Goal: Information Seeking & Learning: Learn about a topic

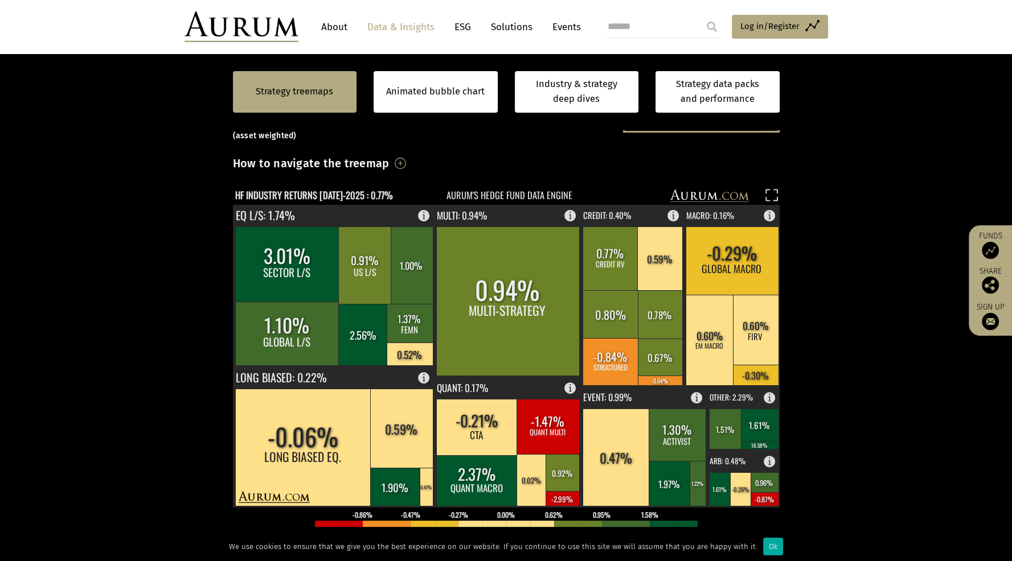
scroll to position [246, 0]
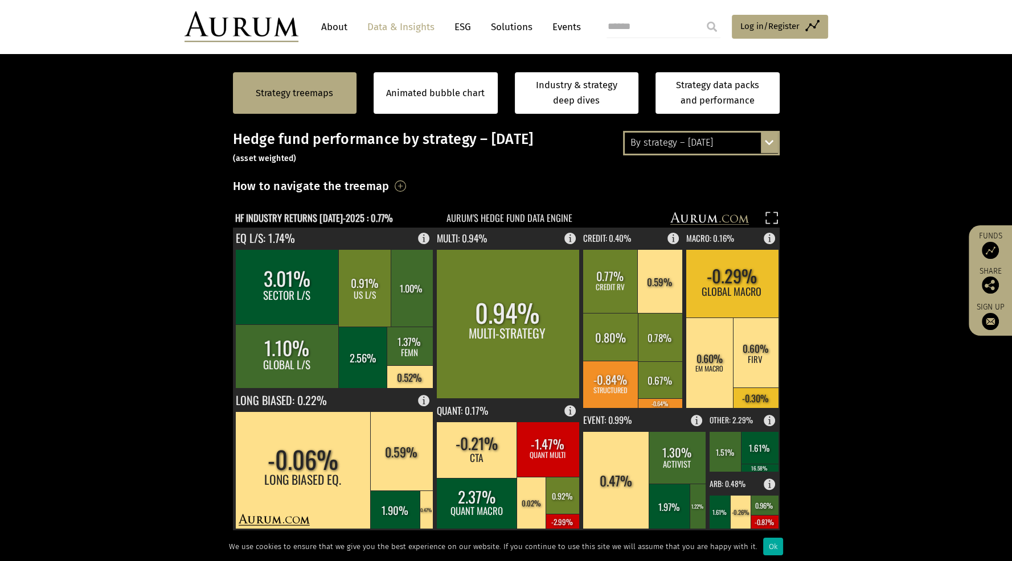
click at [762, 141] on div "By strategy – July 2025 By strategy – July 2025 By strategy – year to date 2016…" at bounding box center [701, 143] width 157 height 24
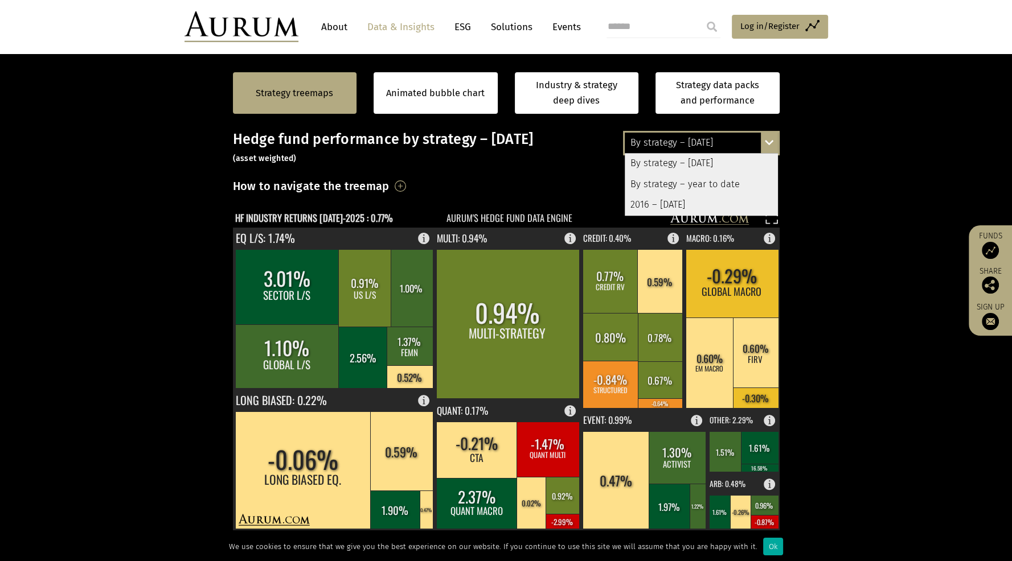
click at [720, 184] on div "By strategy – year to date" at bounding box center [701, 184] width 153 height 20
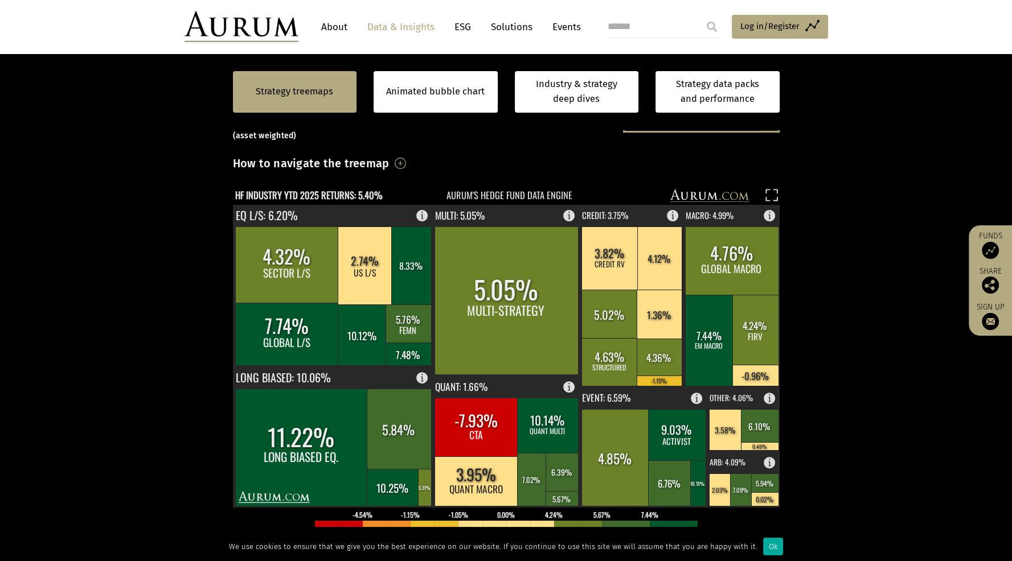
scroll to position [291, 0]
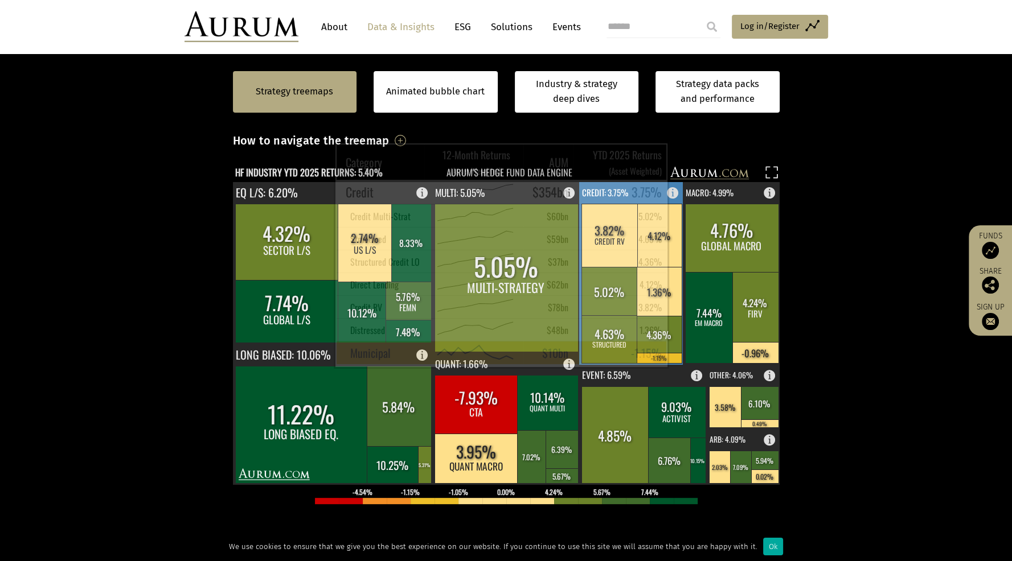
click at [664, 358] on rect at bounding box center [658, 358] width 45 height 10
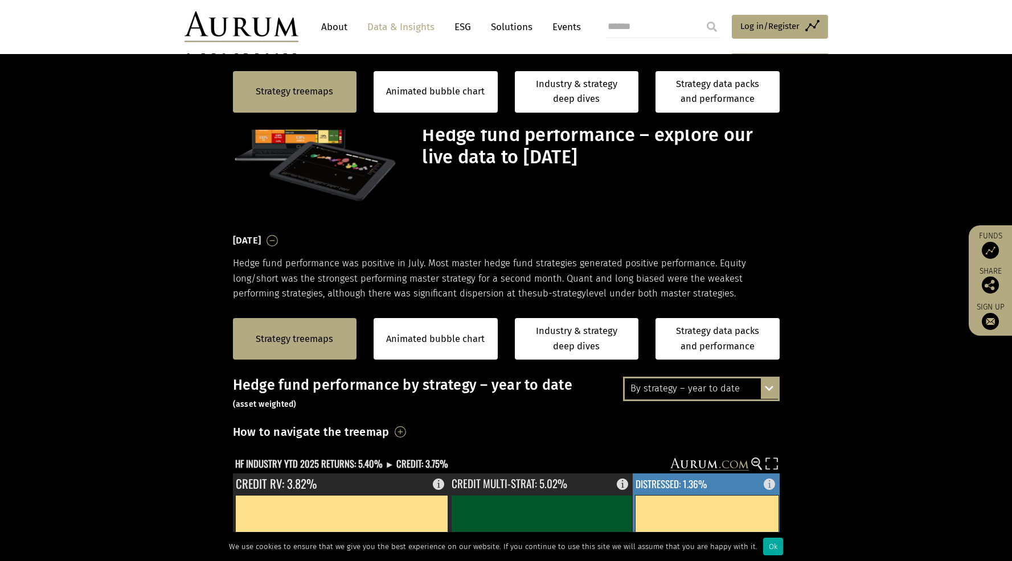
scroll to position [291, 0]
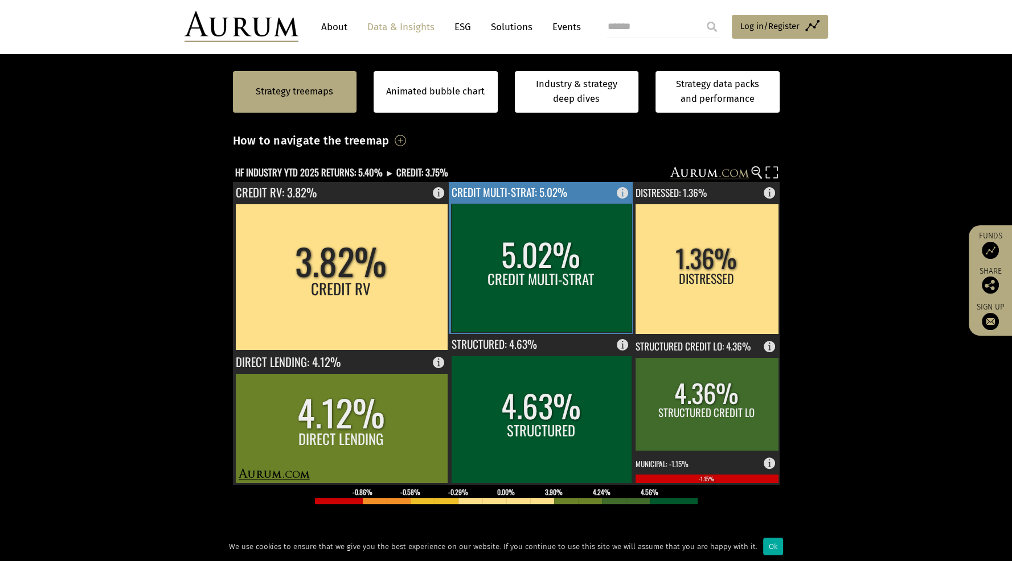
click at [620, 194] on rect at bounding box center [626, 190] width 14 height 16
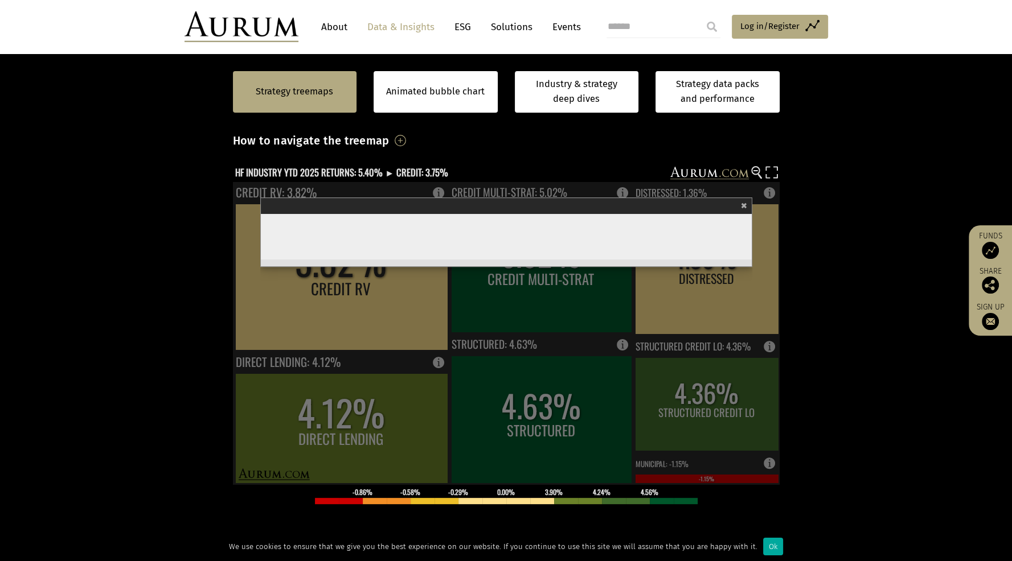
click at [738, 208] on div "Credit Multi-Strat" at bounding box center [505, 206] width 484 height 16
click at [745, 206] on span "×" at bounding box center [744, 204] width 6 height 13
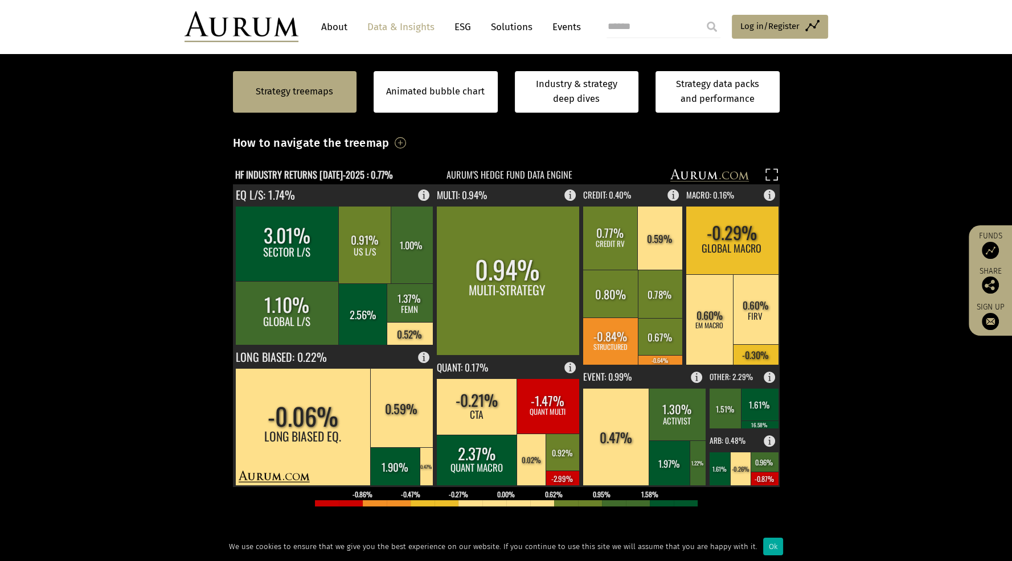
scroll to position [285, 0]
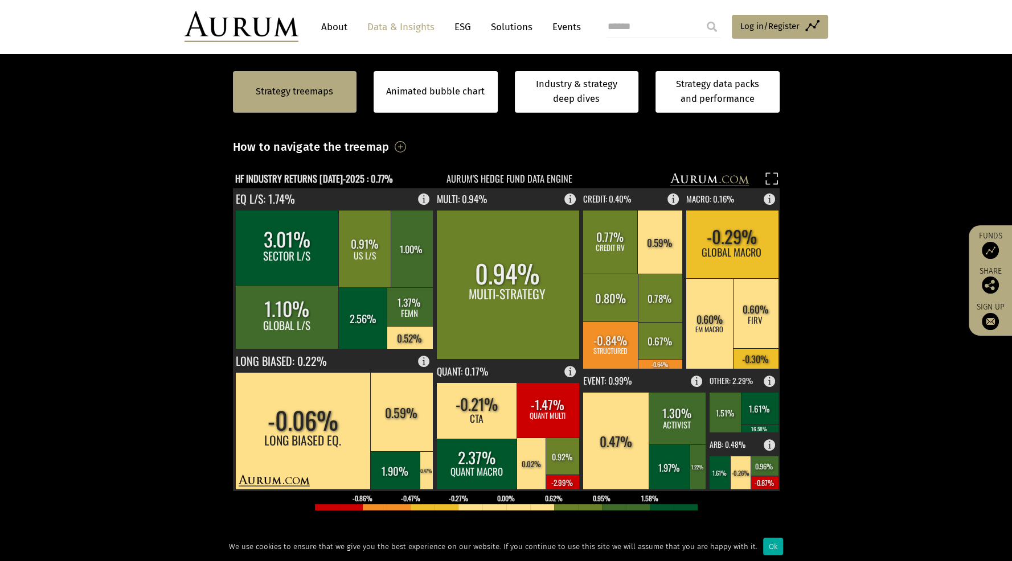
click at [358, 178] on text "HF INDUSTRY RETURNS [DATE]-2025 : 0.77%" at bounding box center [314, 178] width 158 height 14
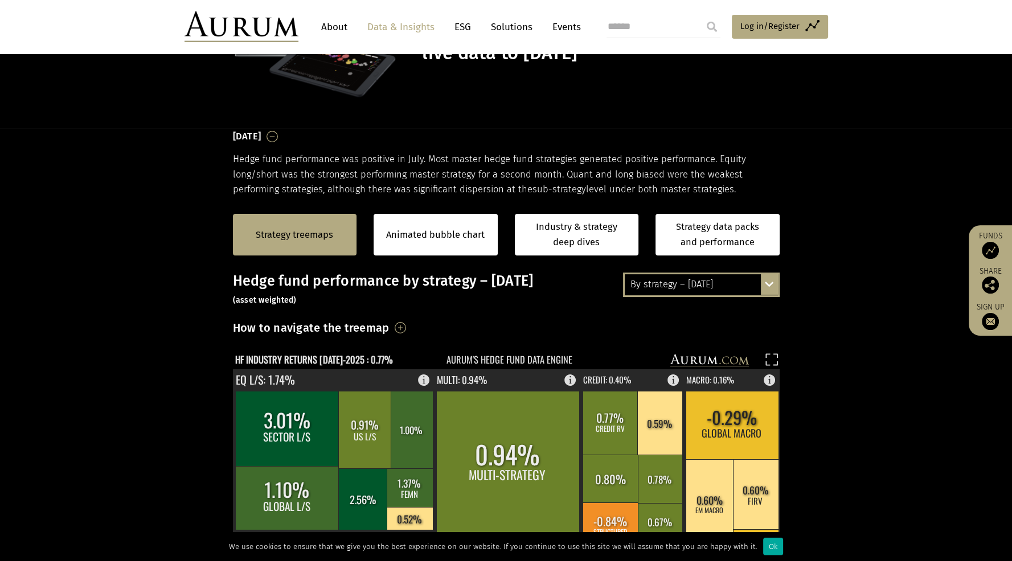
scroll to position [105, 0]
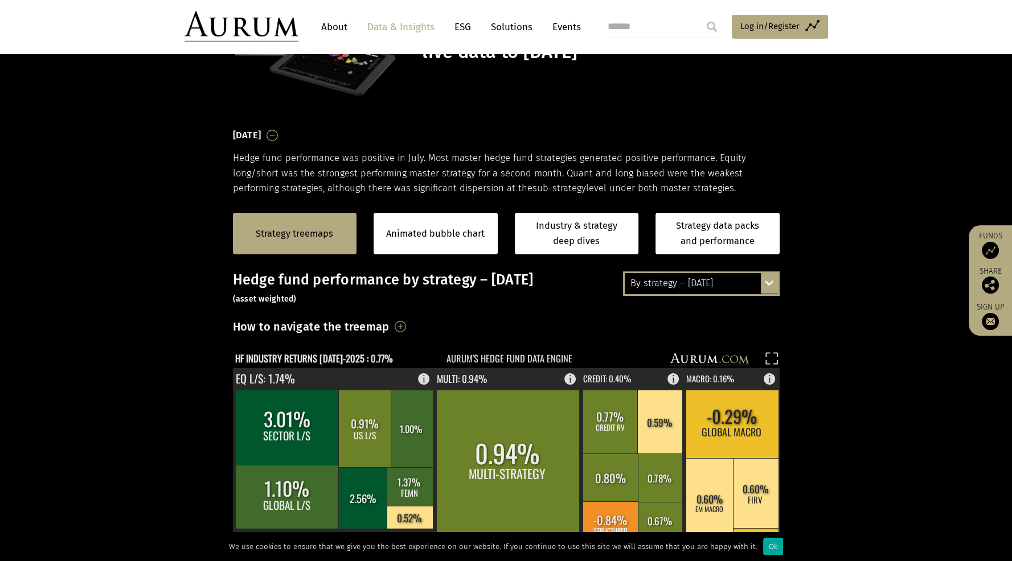
click at [774, 283] on div "By strategy – July 2025 By strategy – July 2025 By strategy – year to date 2016…" at bounding box center [701, 284] width 157 height 24
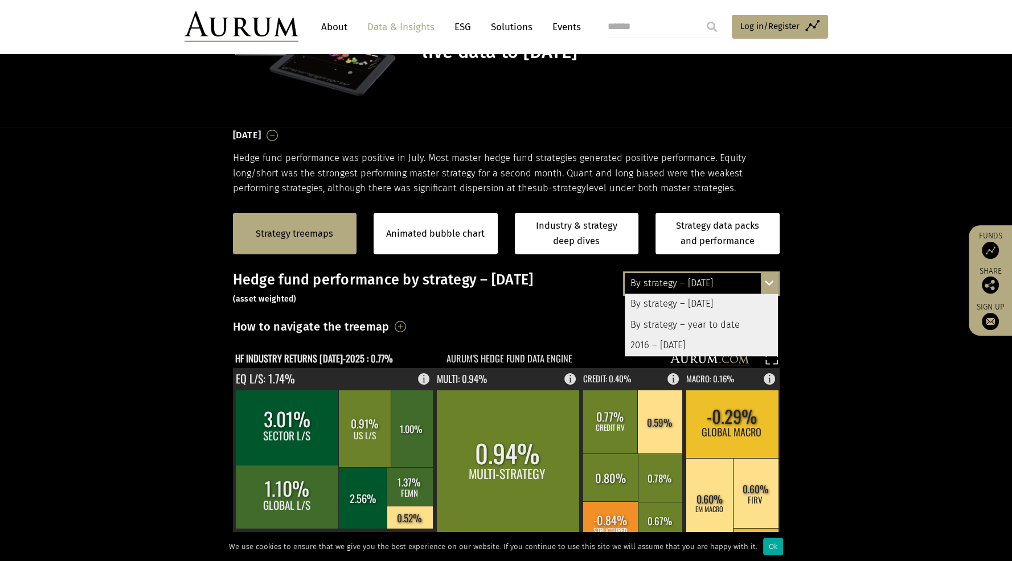
click at [704, 325] on div "By strategy – year to date" at bounding box center [701, 325] width 153 height 20
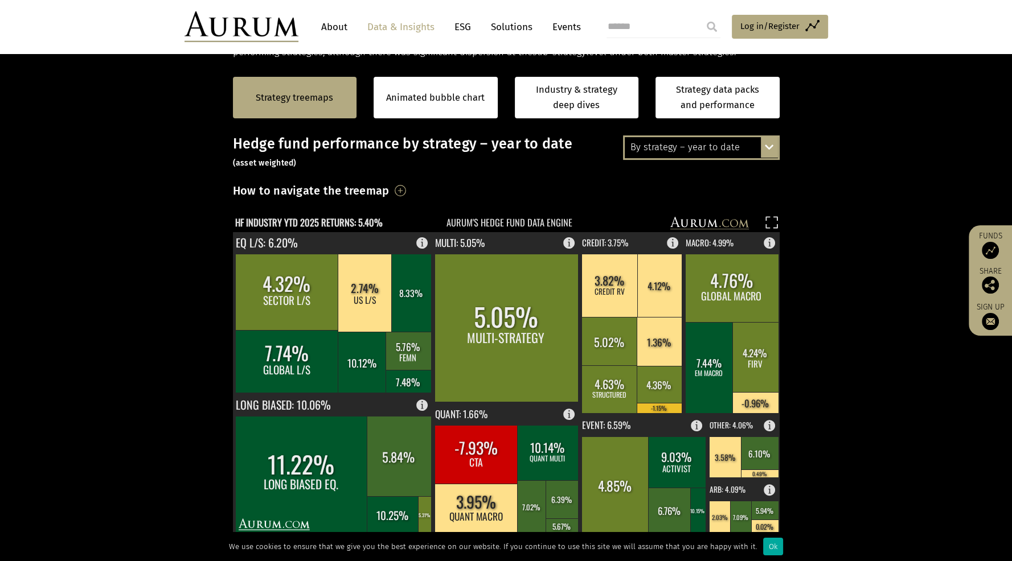
scroll to position [249, 0]
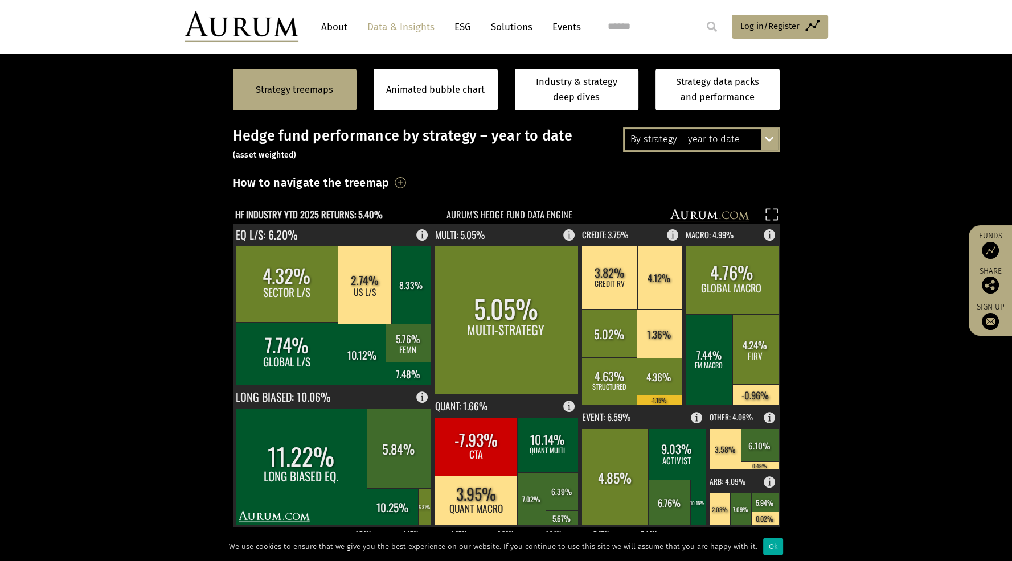
click at [942, 513] on section "Strategy treemaps Animated bubble chart Industry & strategy deep dives Strategy…" at bounding box center [506, 408] width 1012 height 712
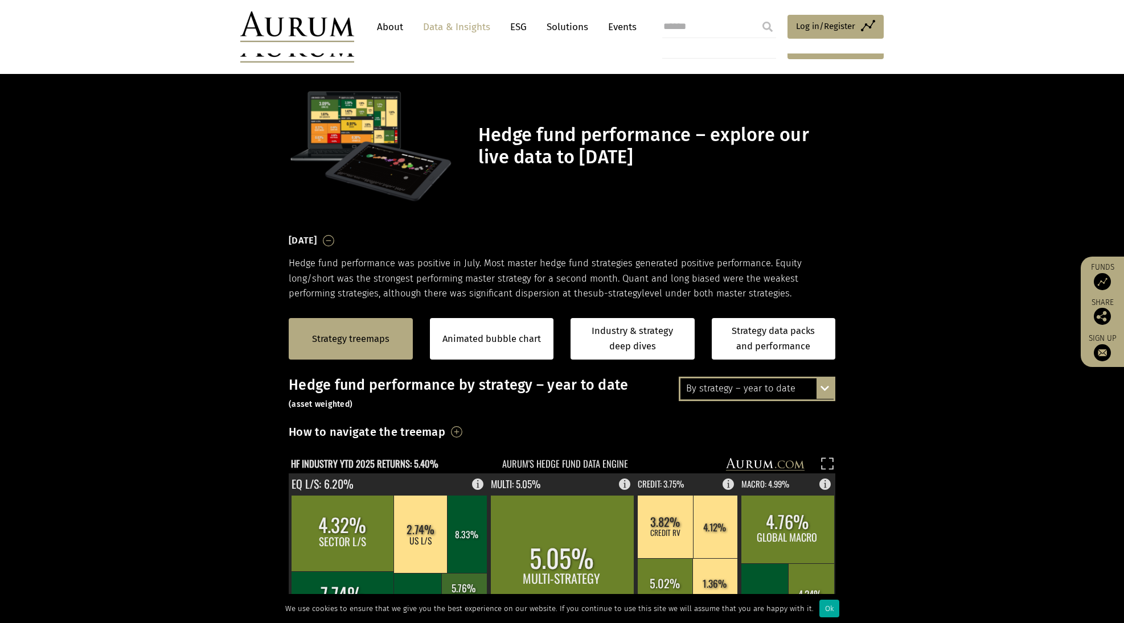
scroll to position [249, 0]
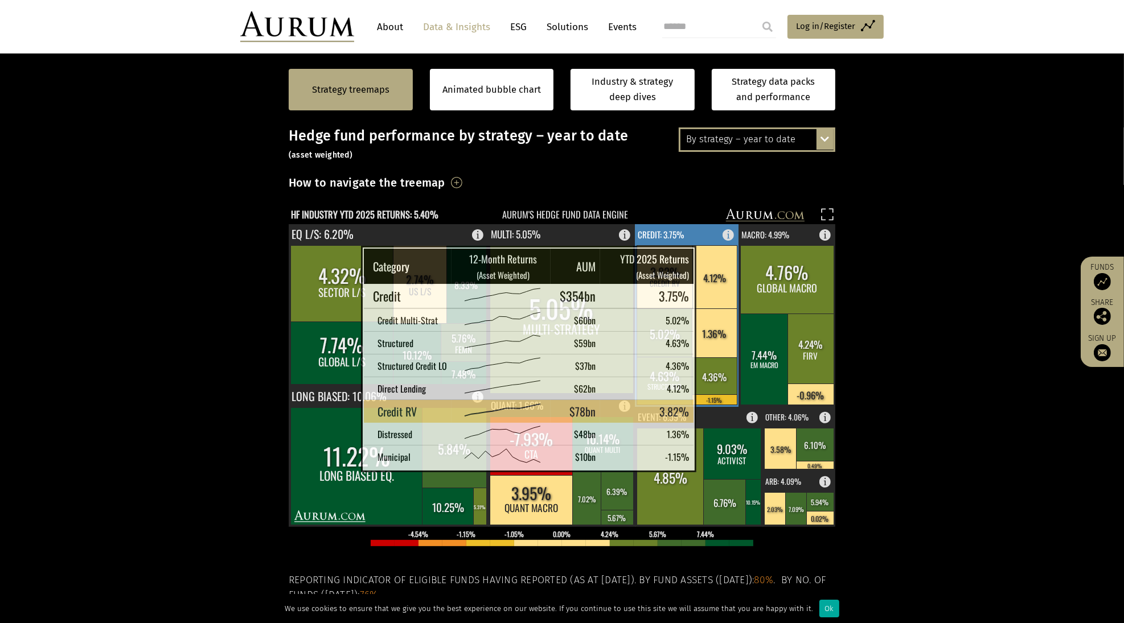
drag, startPoint x: 691, startPoint y: 262, endPoint x: 691, endPoint y: 253, distance: 8.6
click at [691, 253] on rect at bounding box center [665, 277] width 57 height 63
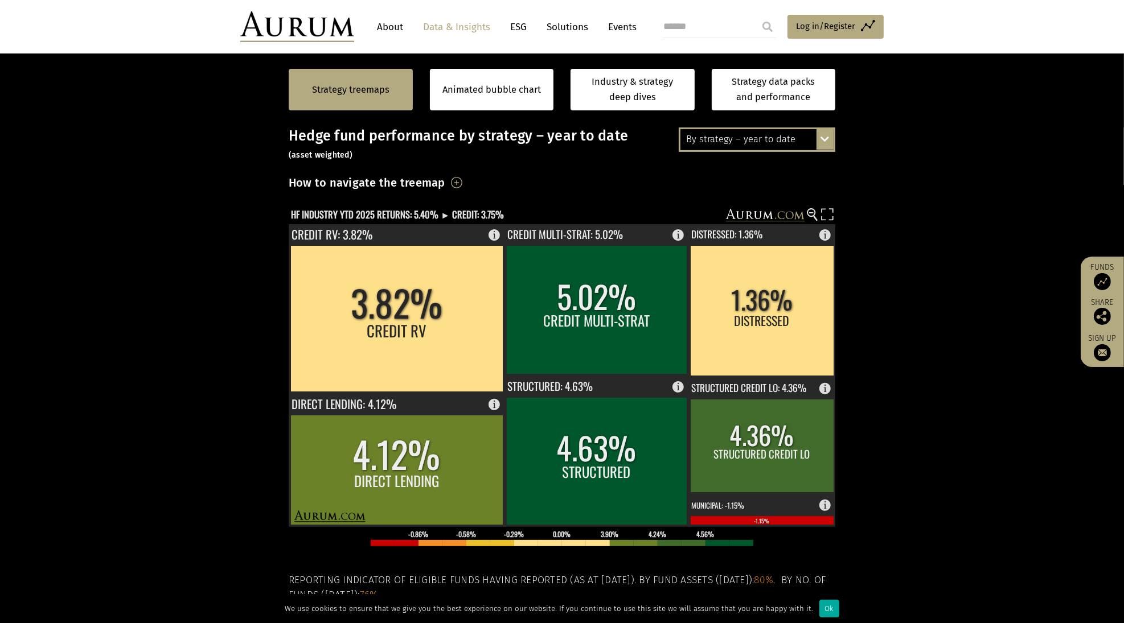
drag, startPoint x: 939, startPoint y: 331, endPoint x: 937, endPoint y: 527, distance: 195.9
click at [937, 527] on section "Strategy treemaps Animated bubble chart Industry & strategy deep dives Strategy…" at bounding box center [562, 408] width 1124 height 712
click at [827, 134] on div "By strategy – year to date By strategy – July 2025 By strategy – year to date 2…" at bounding box center [757, 140] width 157 height 24
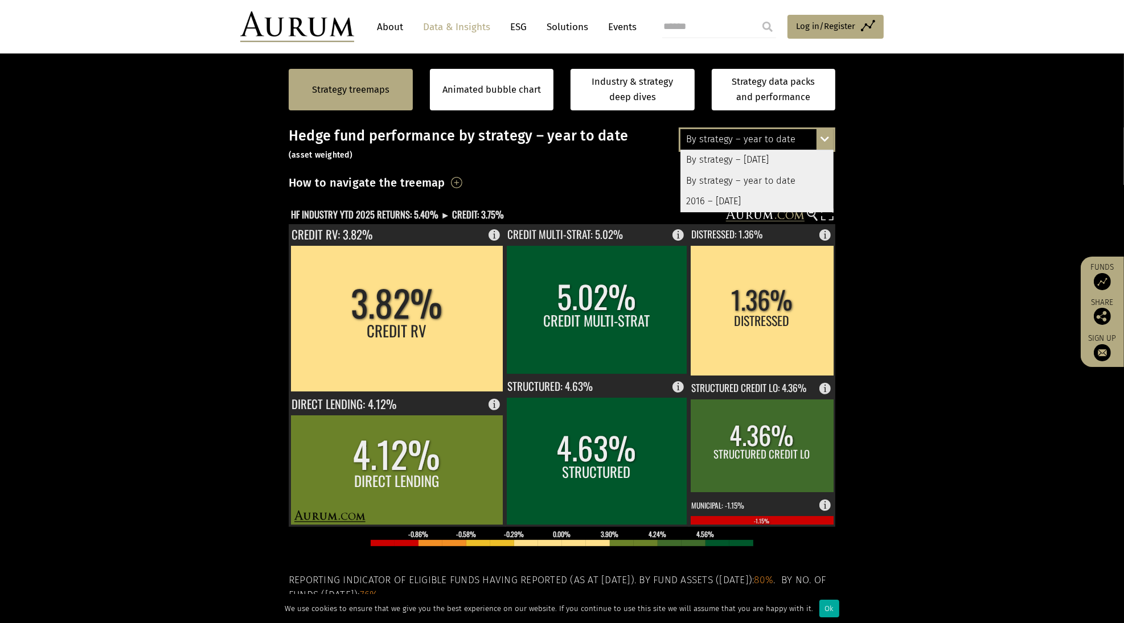
click at [744, 206] on div "2016 – [DATE]" at bounding box center [756, 201] width 153 height 20
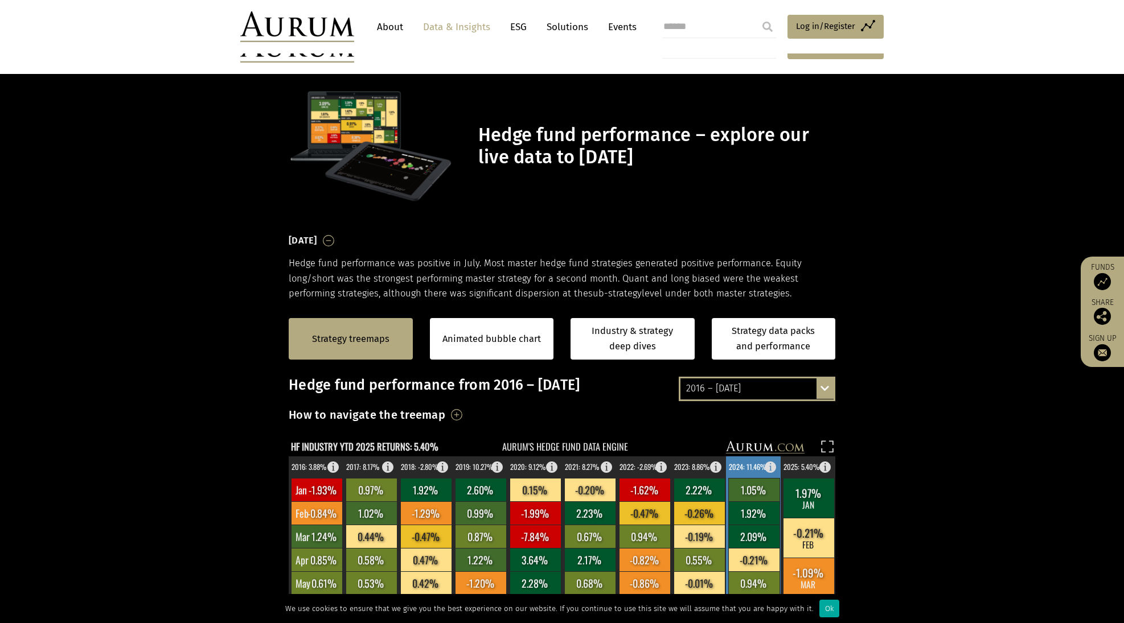
scroll to position [249, 0]
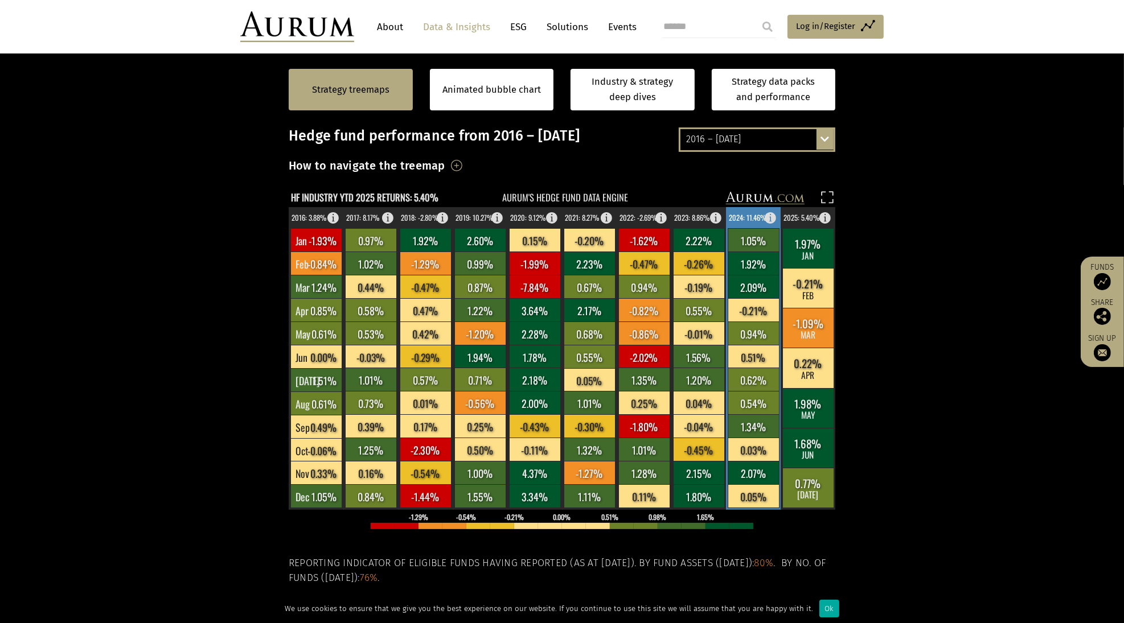
click at [759, 241] on rect at bounding box center [753, 240] width 51 height 23
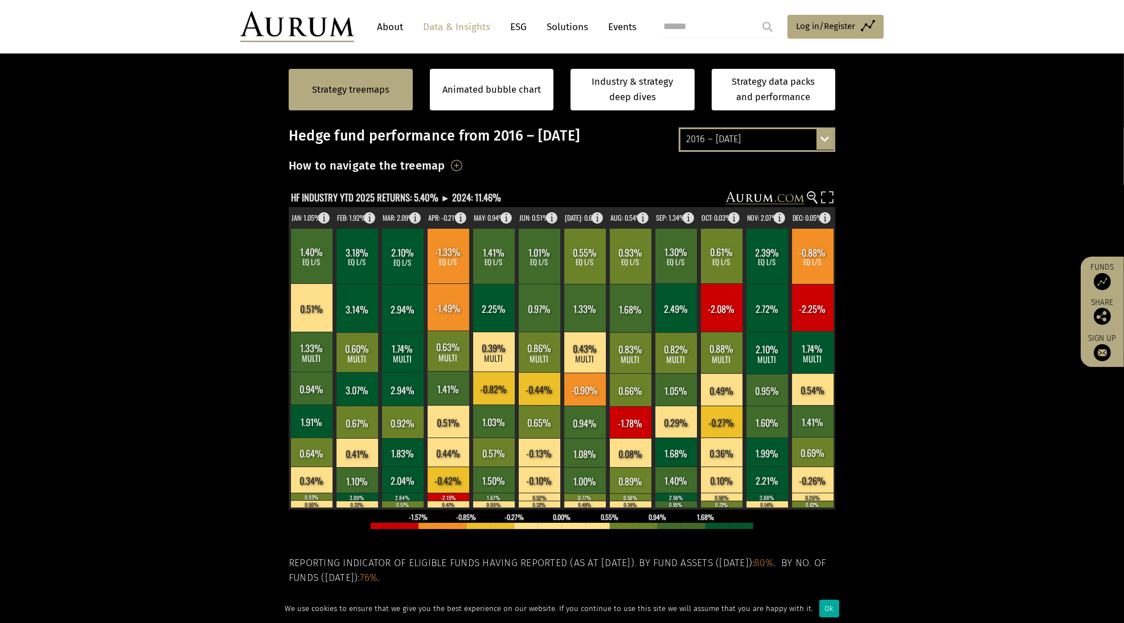
click at [827, 130] on div "2016 – July 2025 By strategy – July 2025 By strategy – year to date 2016 – July…" at bounding box center [757, 140] width 157 height 24
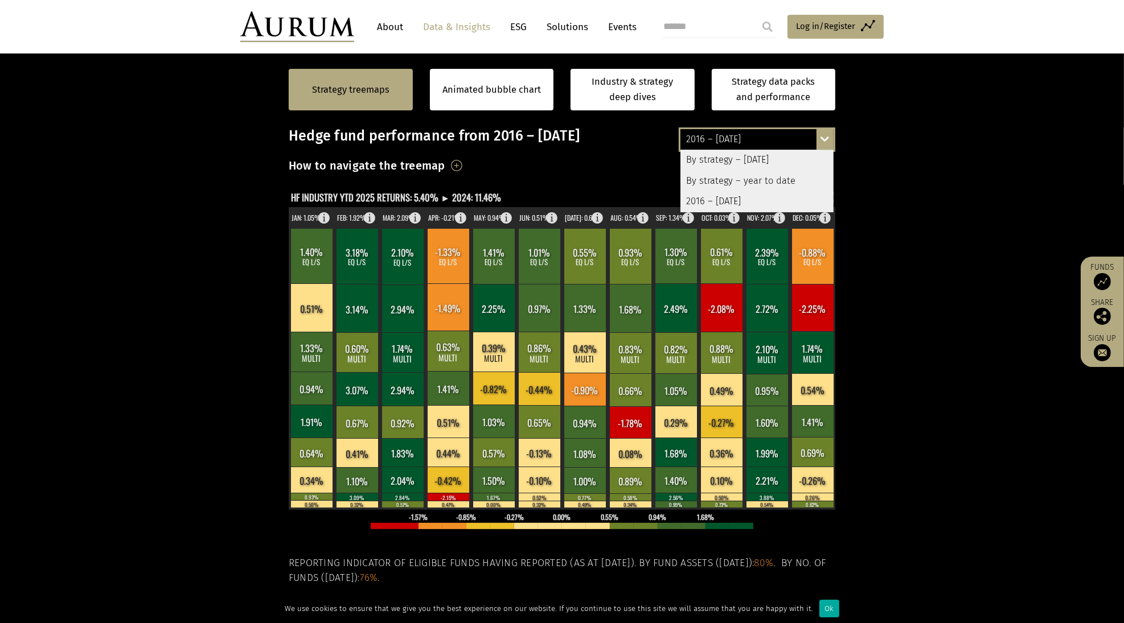
click at [729, 196] on div "2016 – July 2025" at bounding box center [756, 201] width 153 height 20
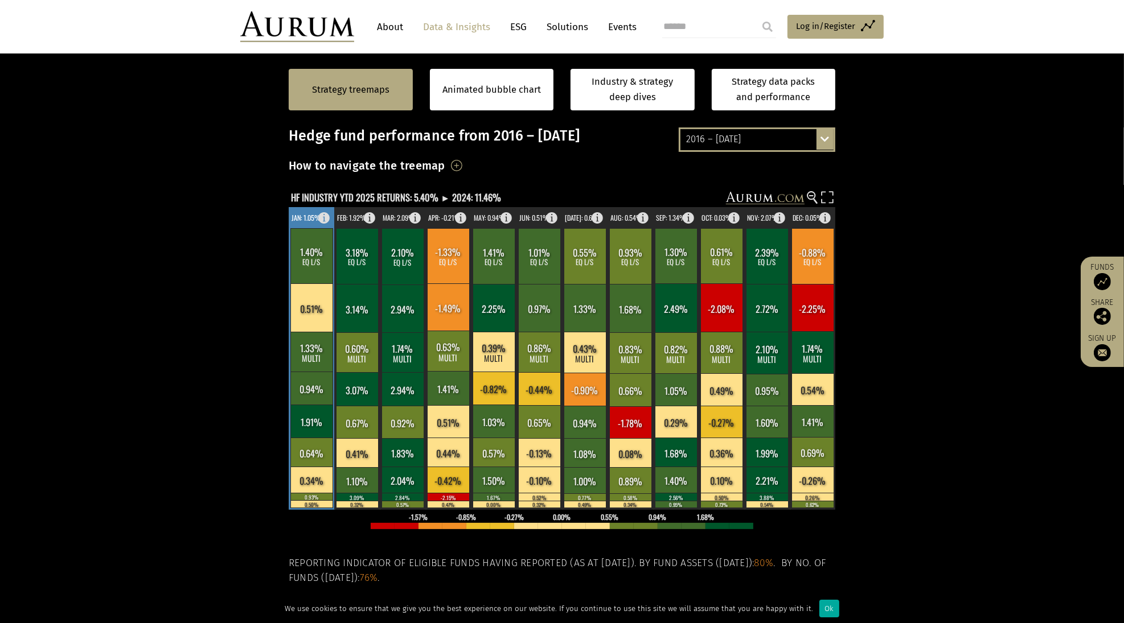
click at [309, 387] on rect at bounding box center [312, 388] width 42 height 33
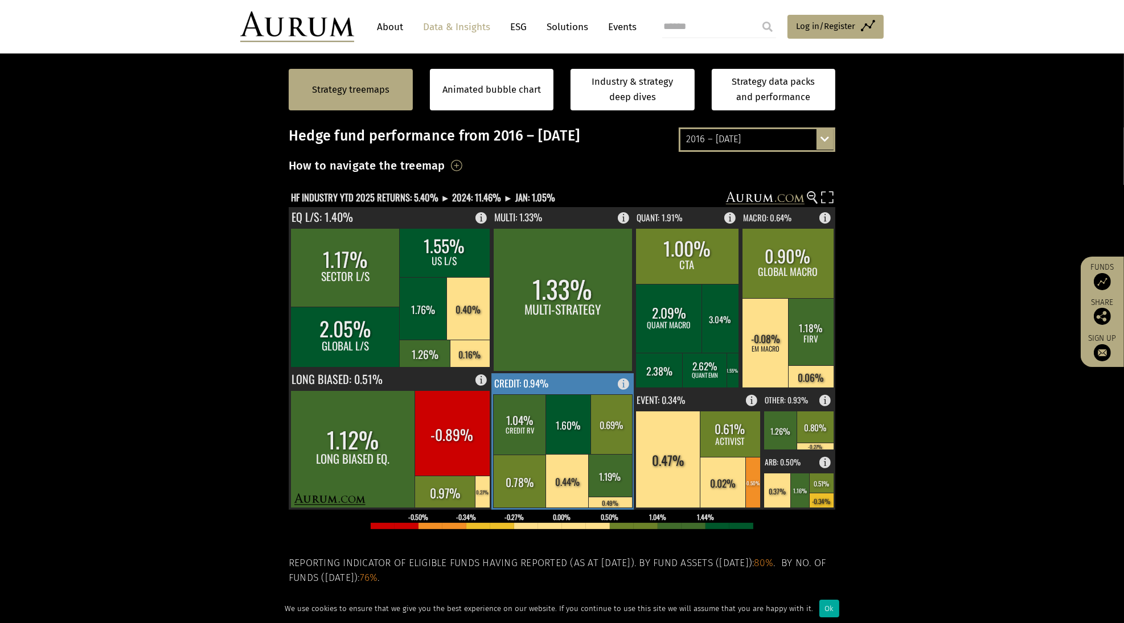
click at [565, 401] on rect at bounding box center [569, 425] width 46 height 60
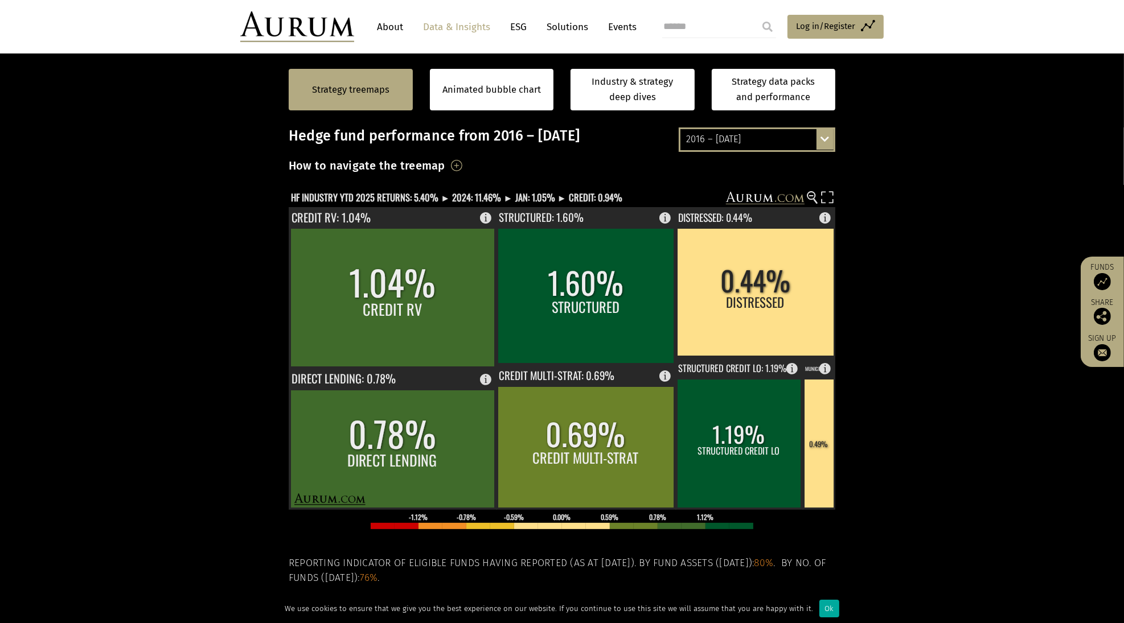
click at [832, 142] on div "2016 – July 2025 By strategy – July 2025 By strategy – year to date 2016 – July…" at bounding box center [757, 140] width 157 height 24
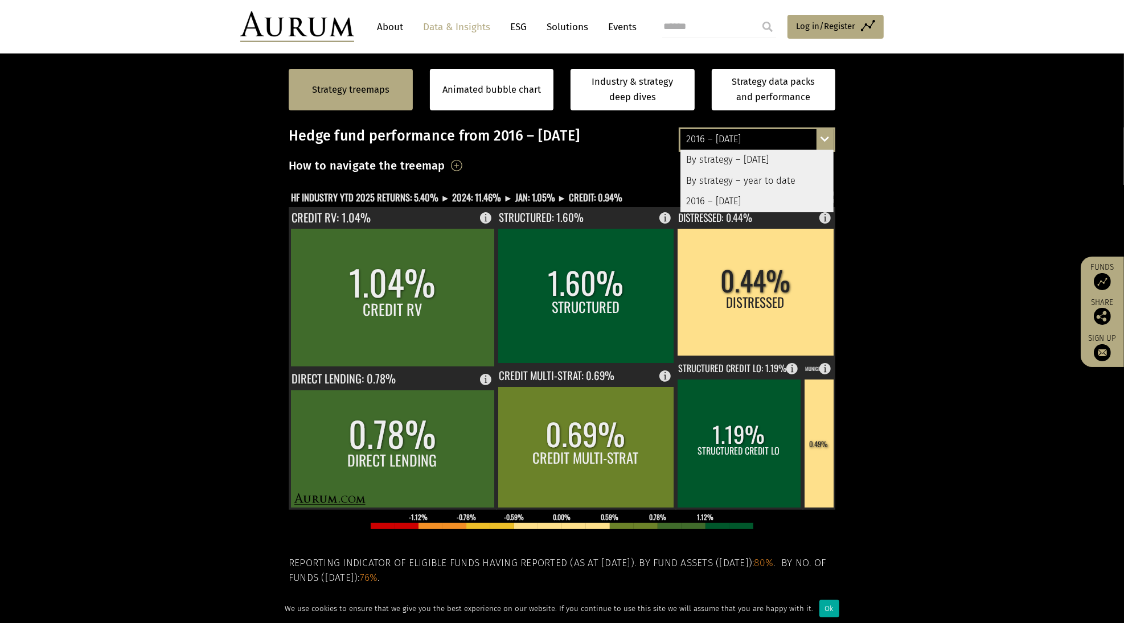
click at [727, 197] on div "2016 – [DATE]" at bounding box center [756, 201] width 153 height 20
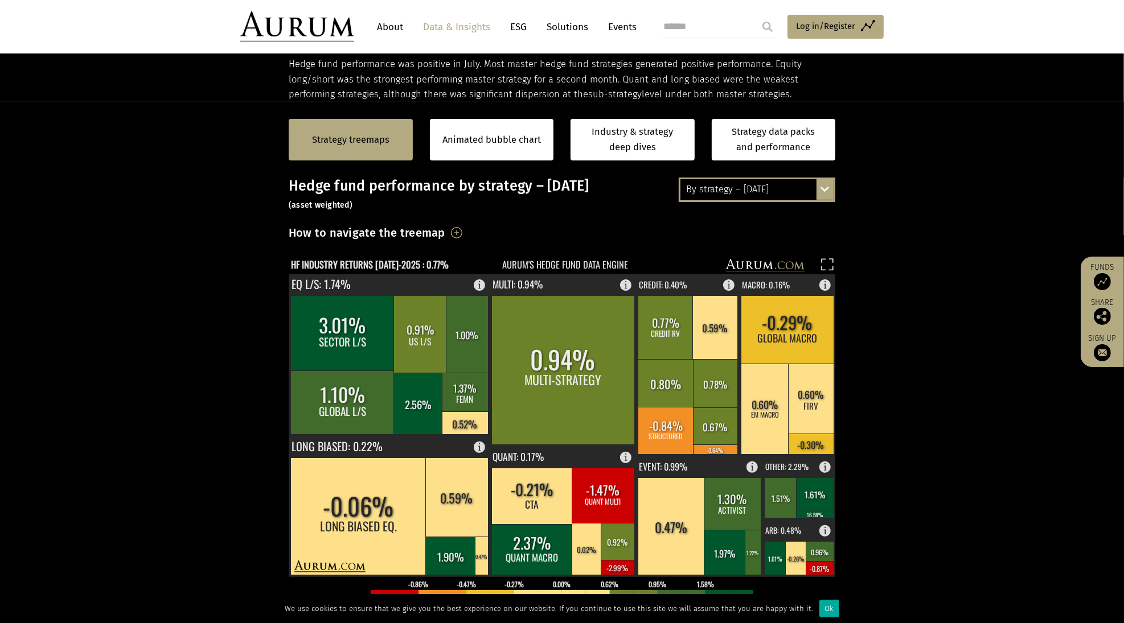
scroll to position [191, 0]
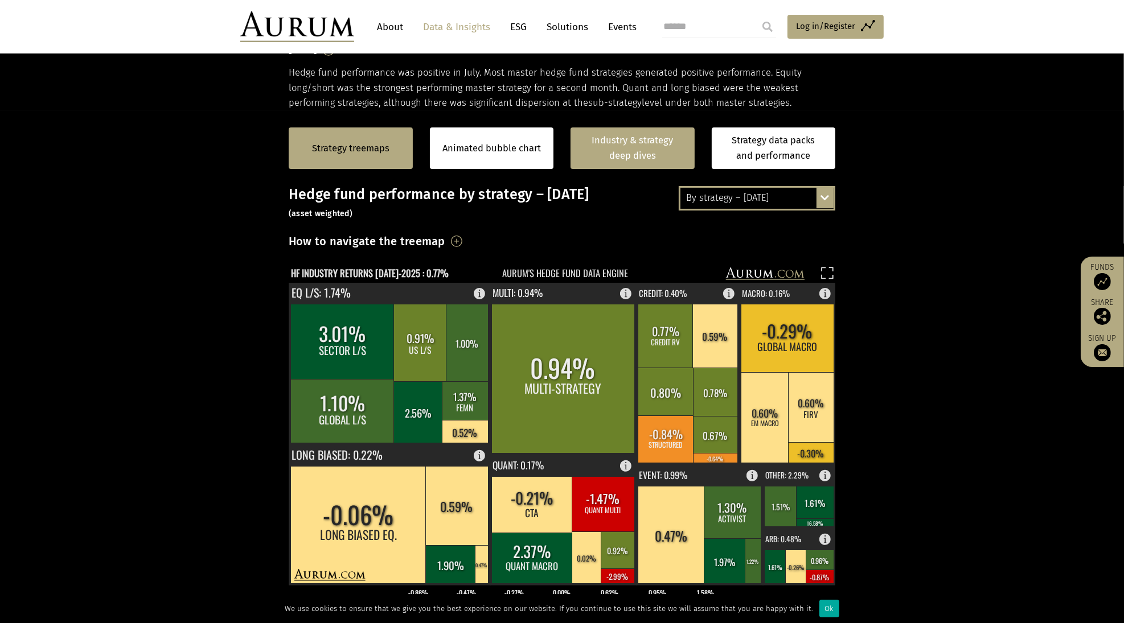
click at [666, 148] on link "Industry & strategy deep dives" at bounding box center [632, 149] width 124 height 42
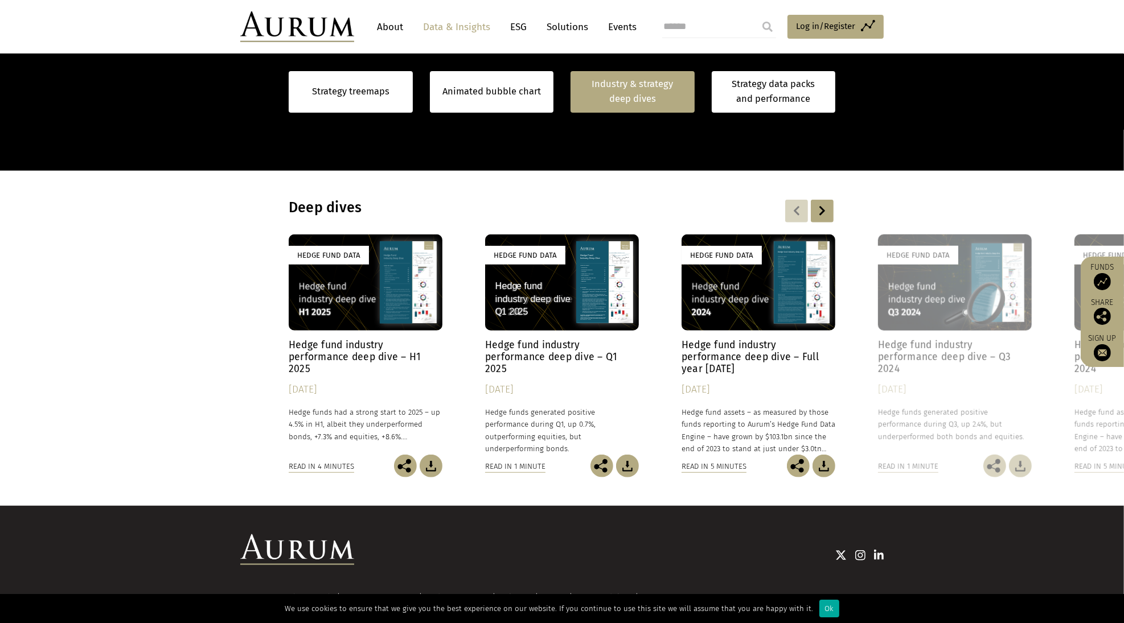
scroll to position [876, 0]
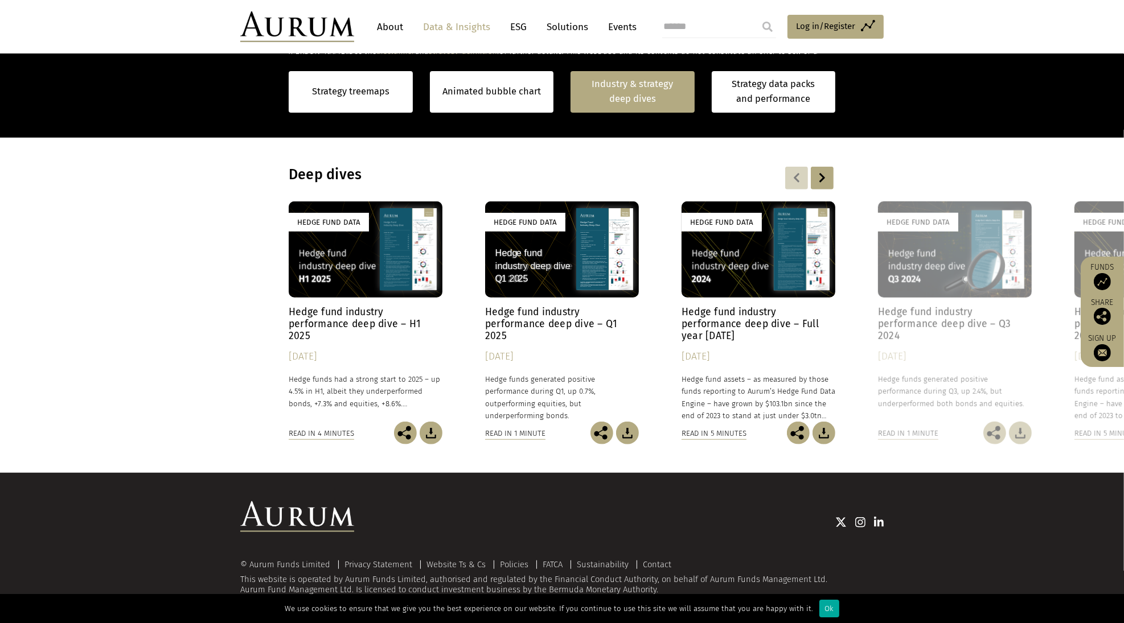
click at [367, 241] on div "Hedge Fund Data" at bounding box center [366, 250] width 154 height 96
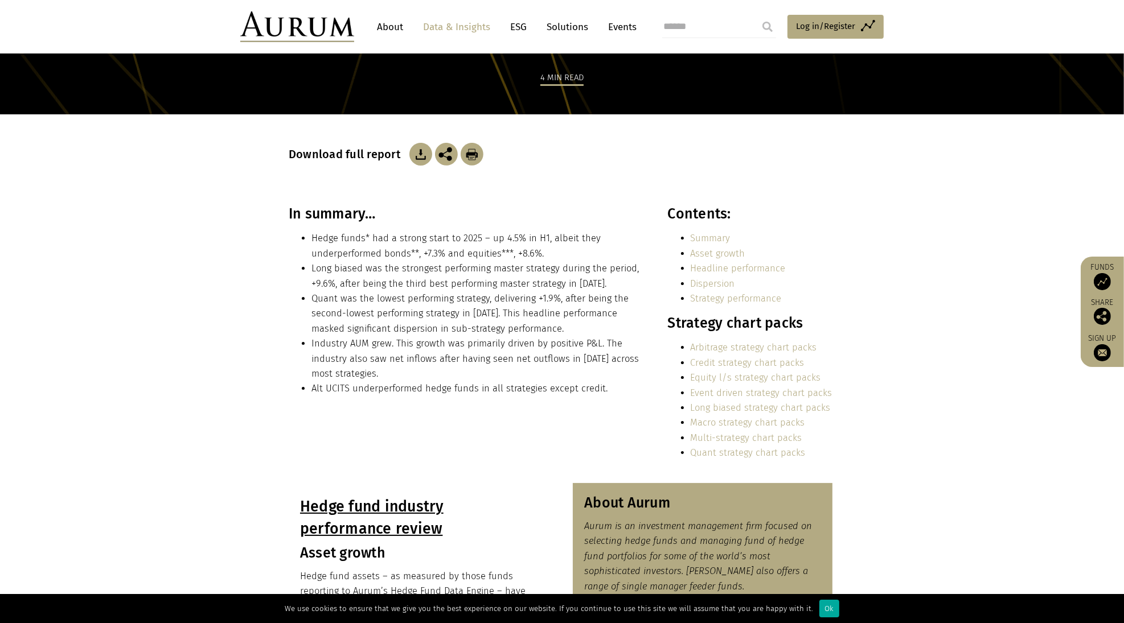
scroll to position [130, 0]
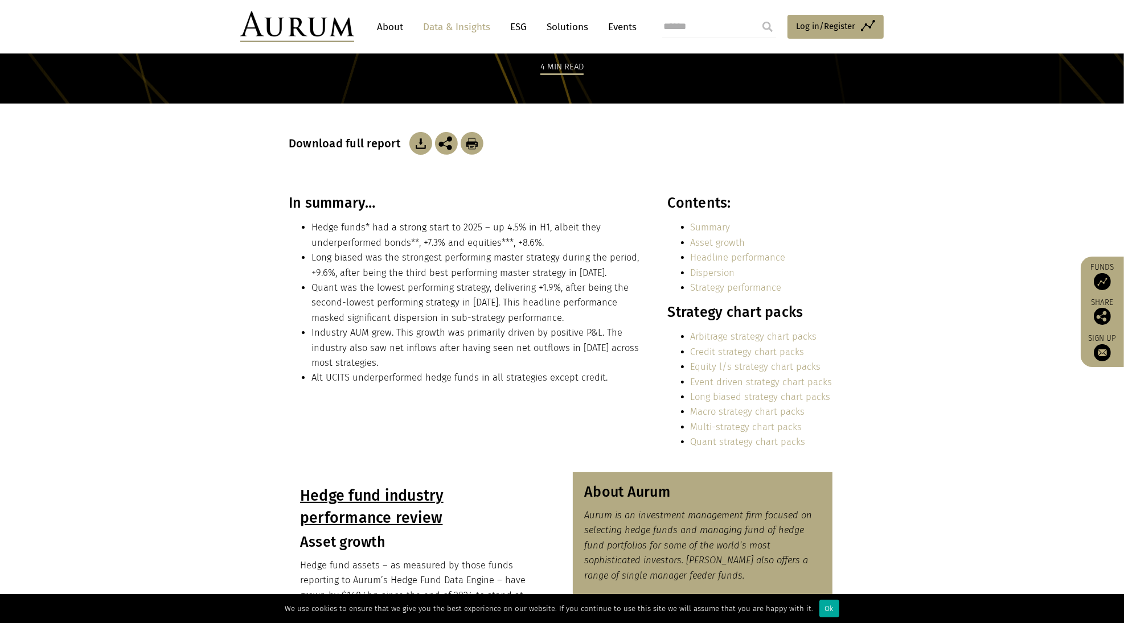
click at [778, 351] on link "Credit strategy chart packs" at bounding box center [748, 352] width 114 height 11
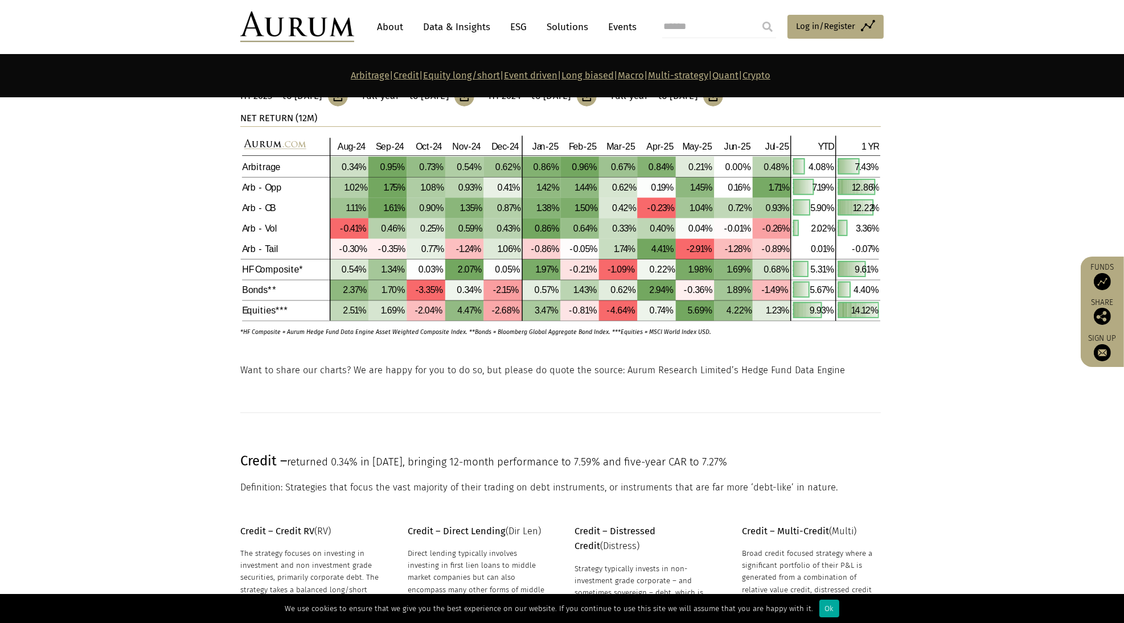
scroll to position [445, 0]
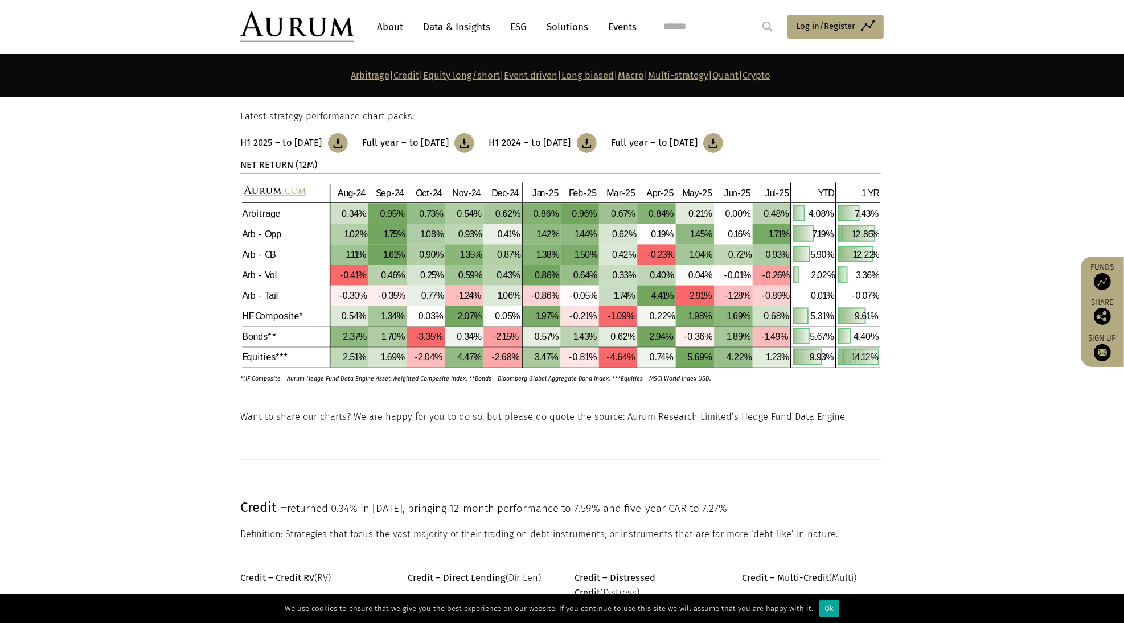
click at [393, 79] on link "Credit" at bounding box center [406, 75] width 26 height 11
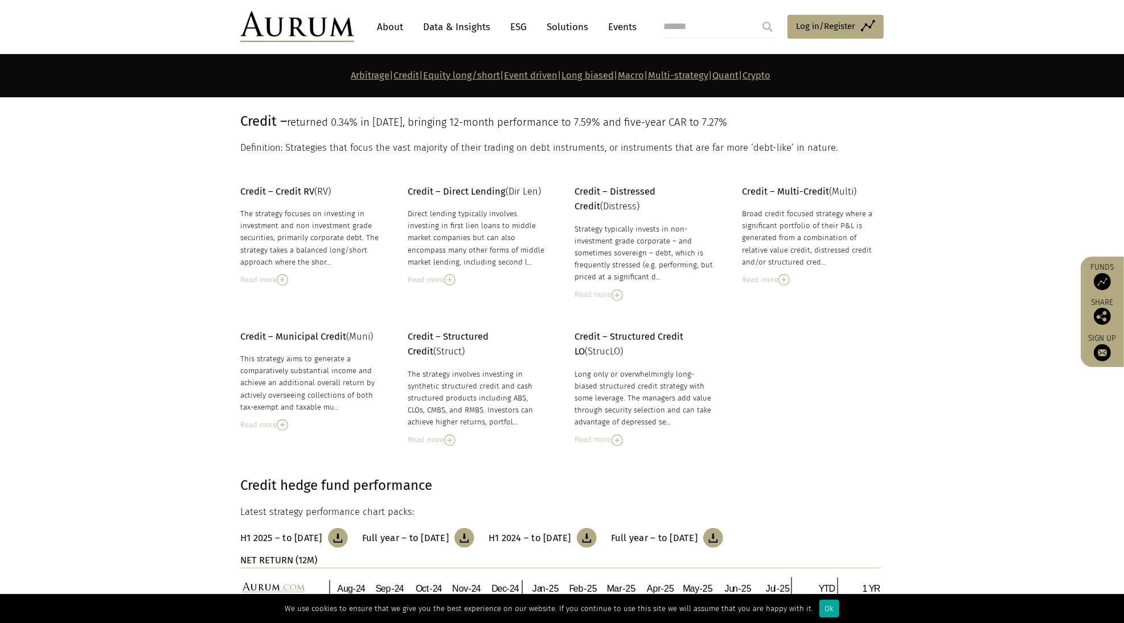
scroll to position [845, 0]
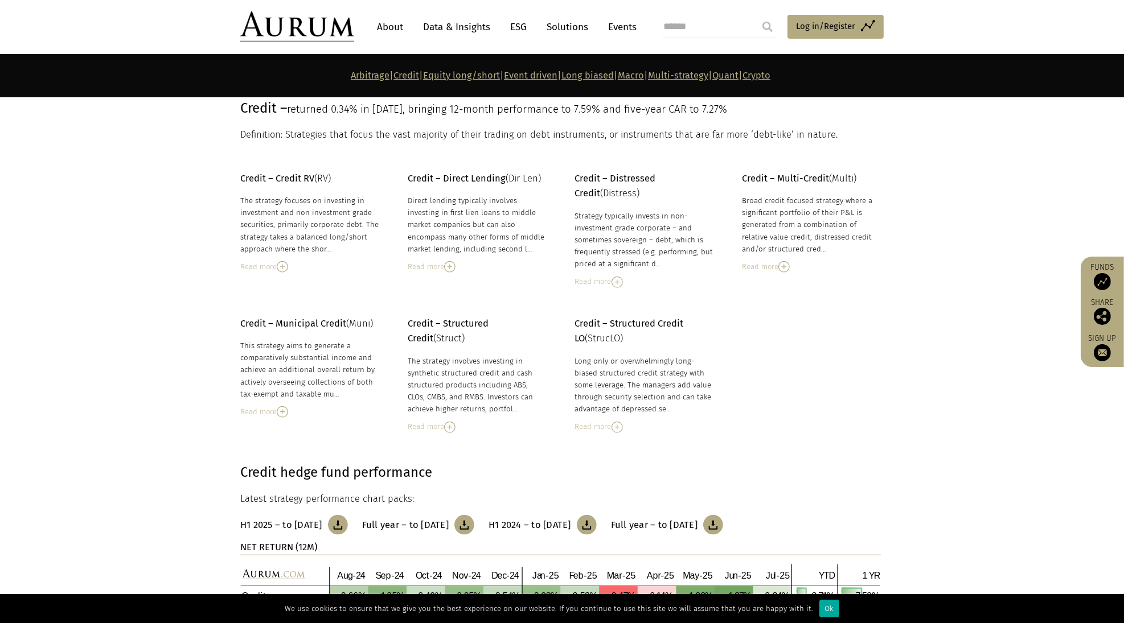
click at [281, 262] on img at bounding box center [282, 266] width 11 height 11
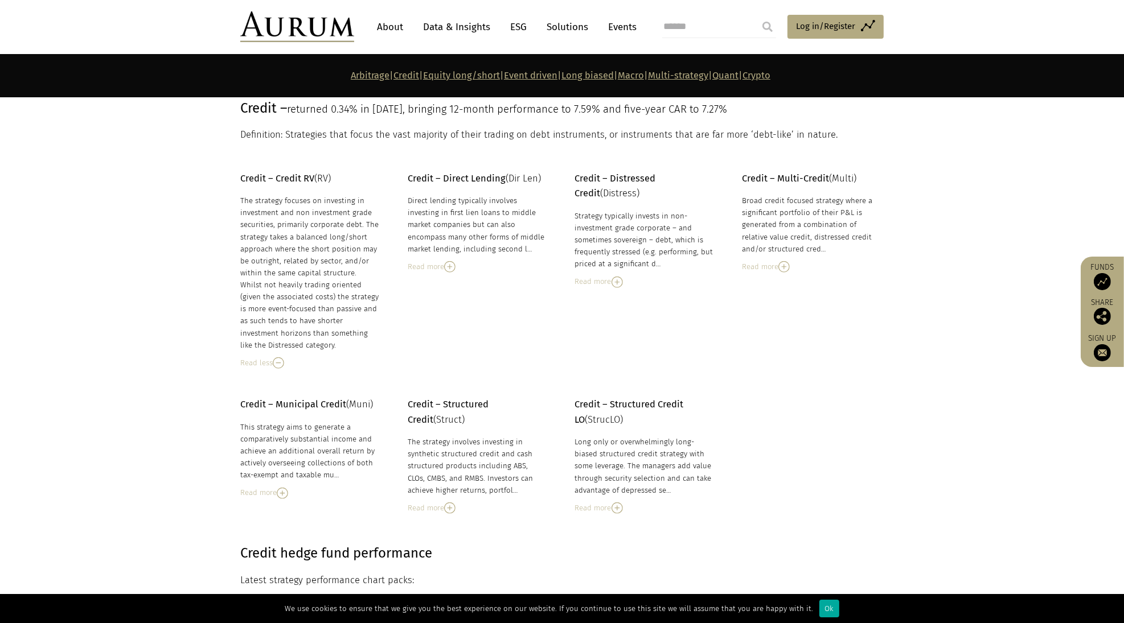
click at [253, 367] on div "Read less" at bounding box center [309, 363] width 139 height 13
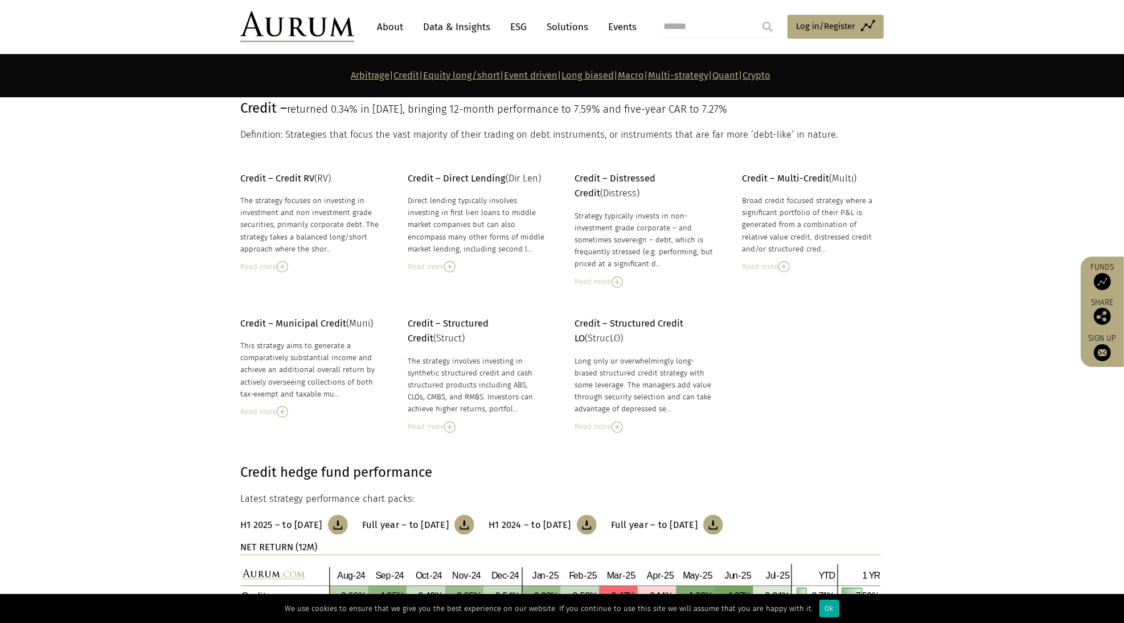
click at [391, 34] on link "About" at bounding box center [390, 27] width 38 height 21
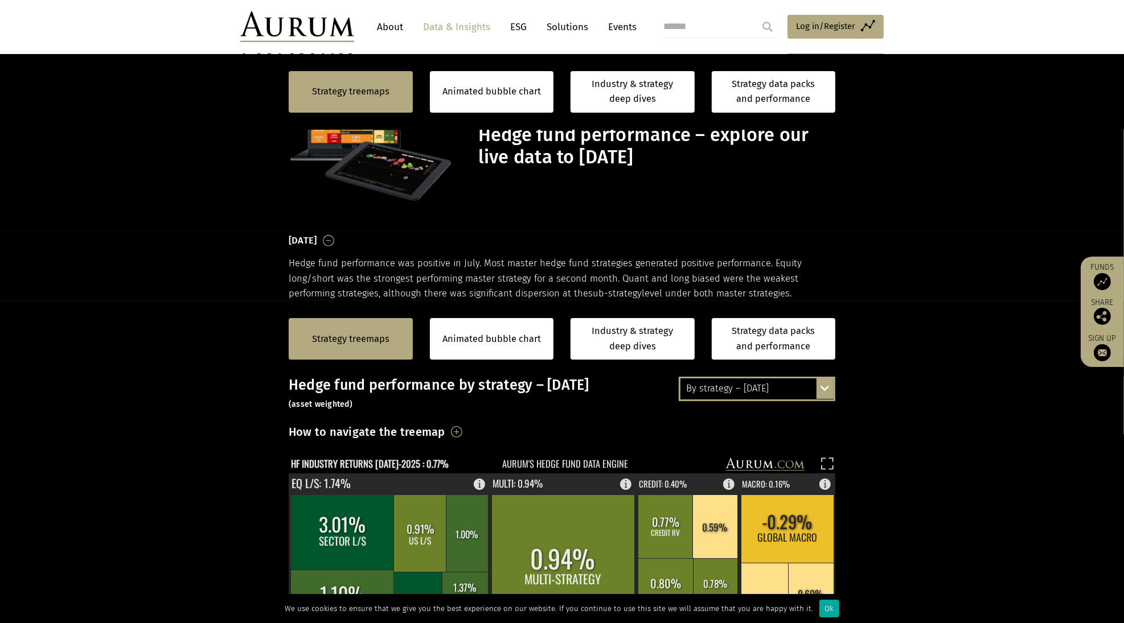
scroll to position [276, 0]
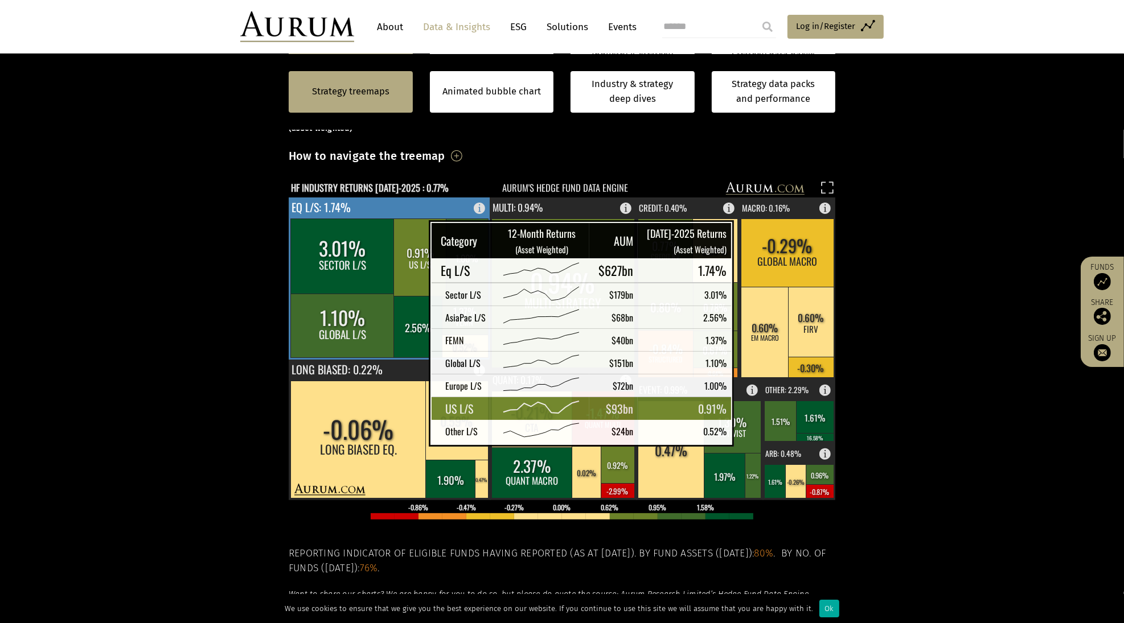
click at [400, 236] on rect at bounding box center [421, 257] width 54 height 77
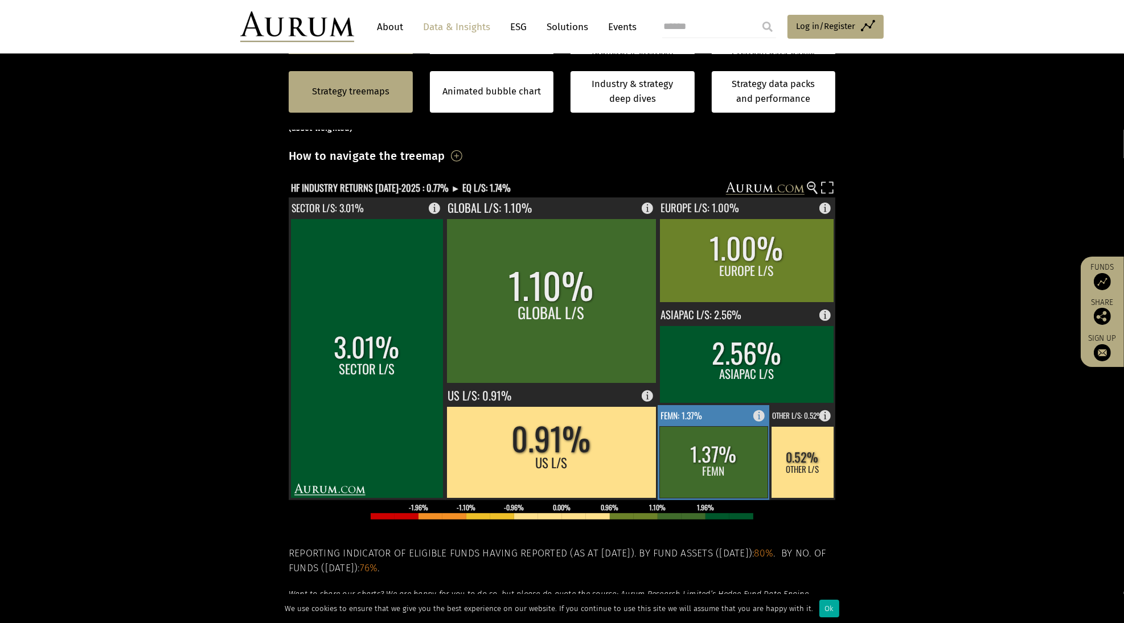
click at [723, 450] on rect at bounding box center [714, 463] width 108 height 72
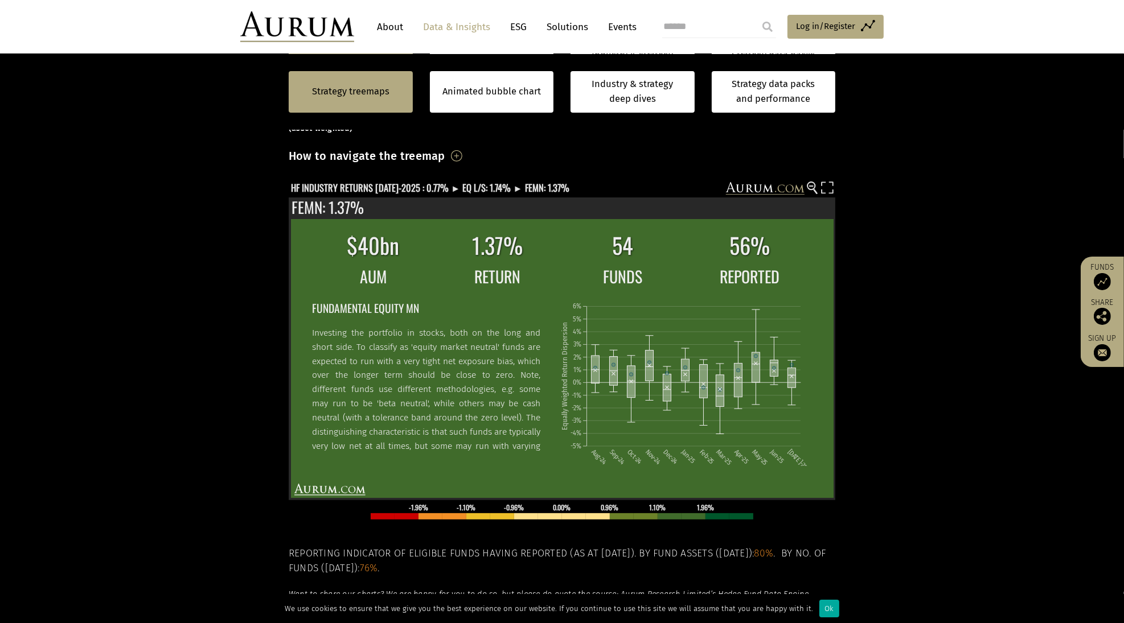
click at [865, 211] on section "Strategy treemaps Animated bubble chart Industry & strategy deep dives Strategy…" at bounding box center [562, 381] width 1124 height 712
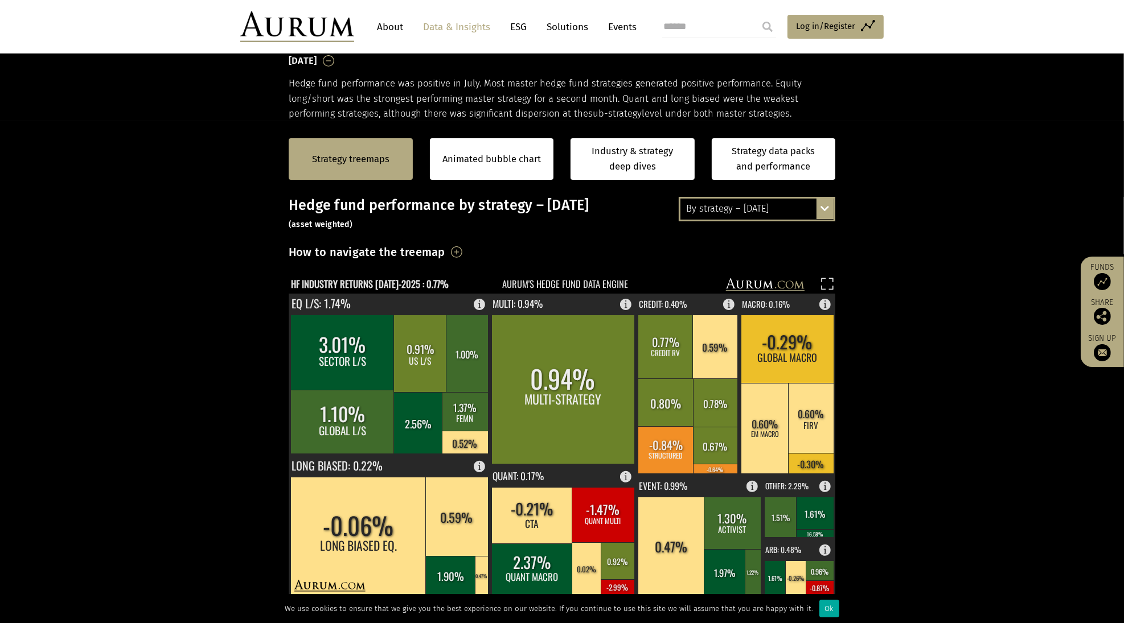
scroll to position [173, 0]
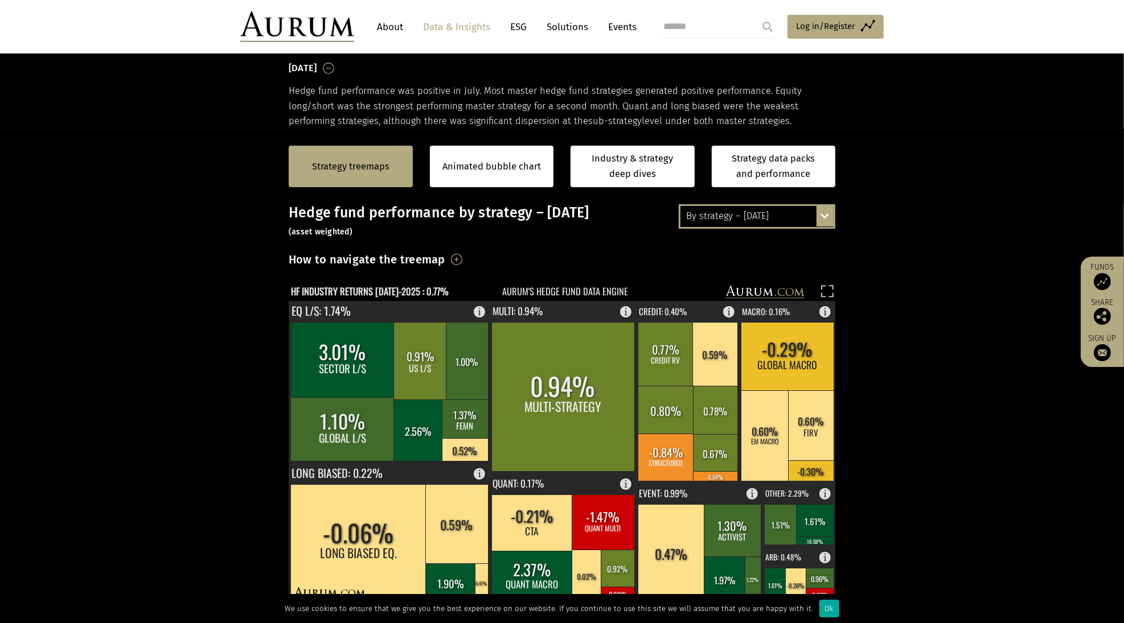
click at [794, 215] on div "By strategy – [DATE]" at bounding box center [756, 216] width 153 height 20
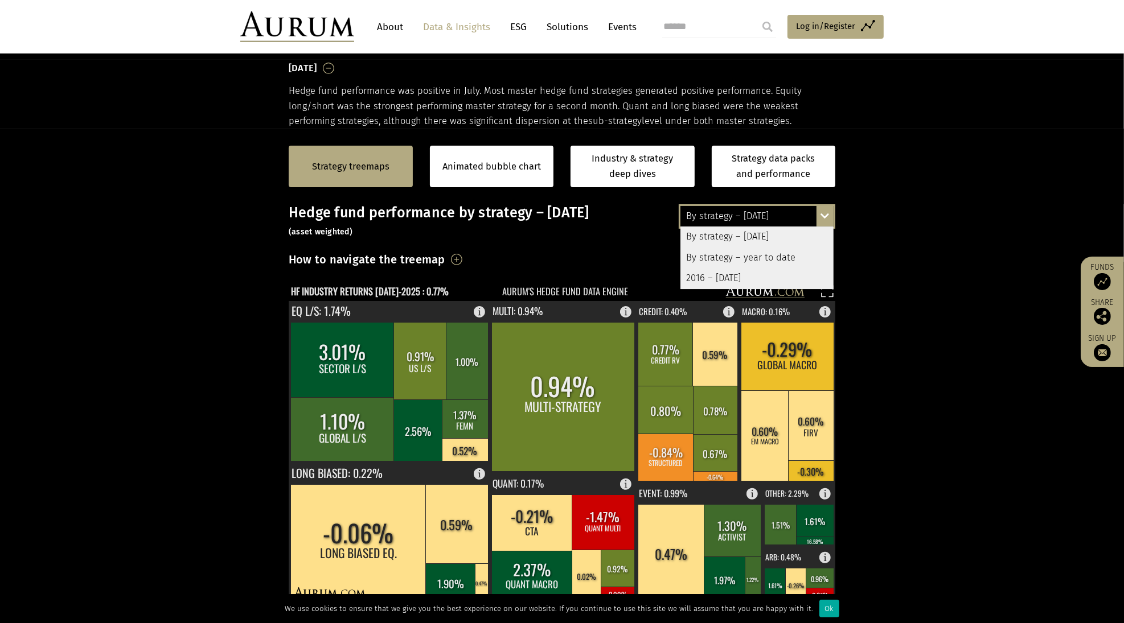
click at [744, 262] on div "By strategy – year to date" at bounding box center [756, 258] width 153 height 20
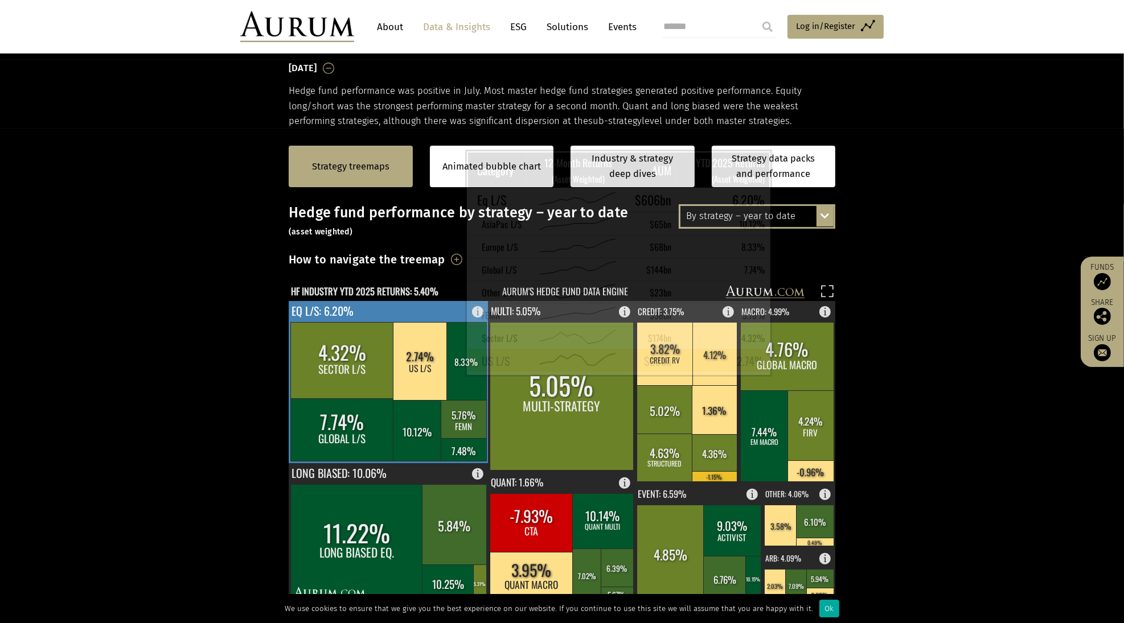
click at [437, 366] on rect at bounding box center [420, 362] width 55 height 78
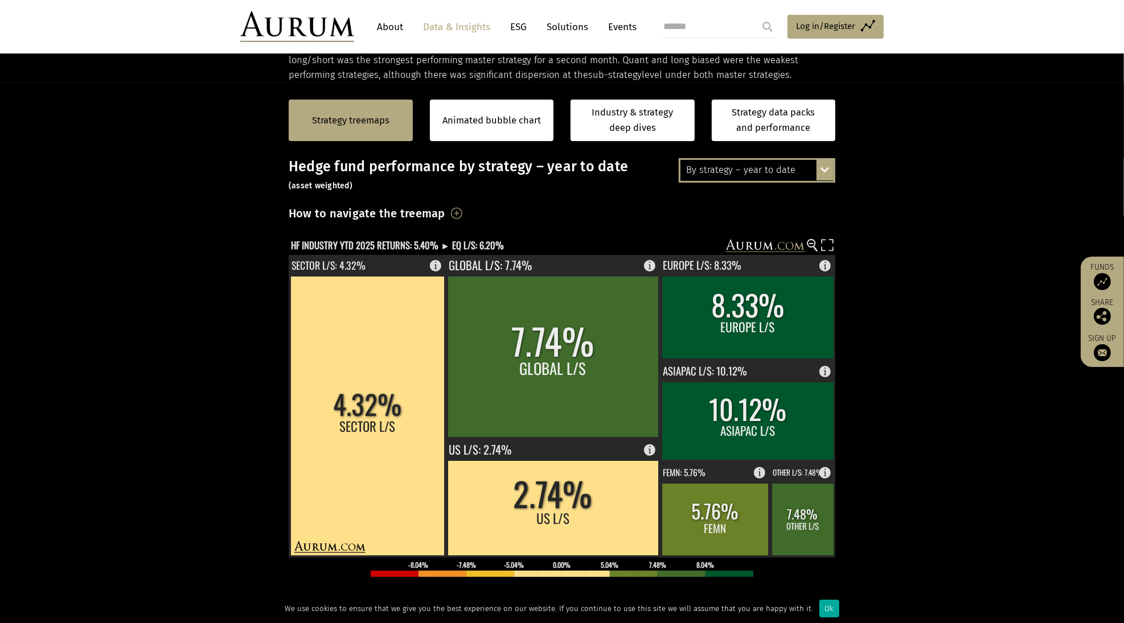
scroll to position [216, 0]
